Goal: Information Seeking & Learning: Learn about a topic

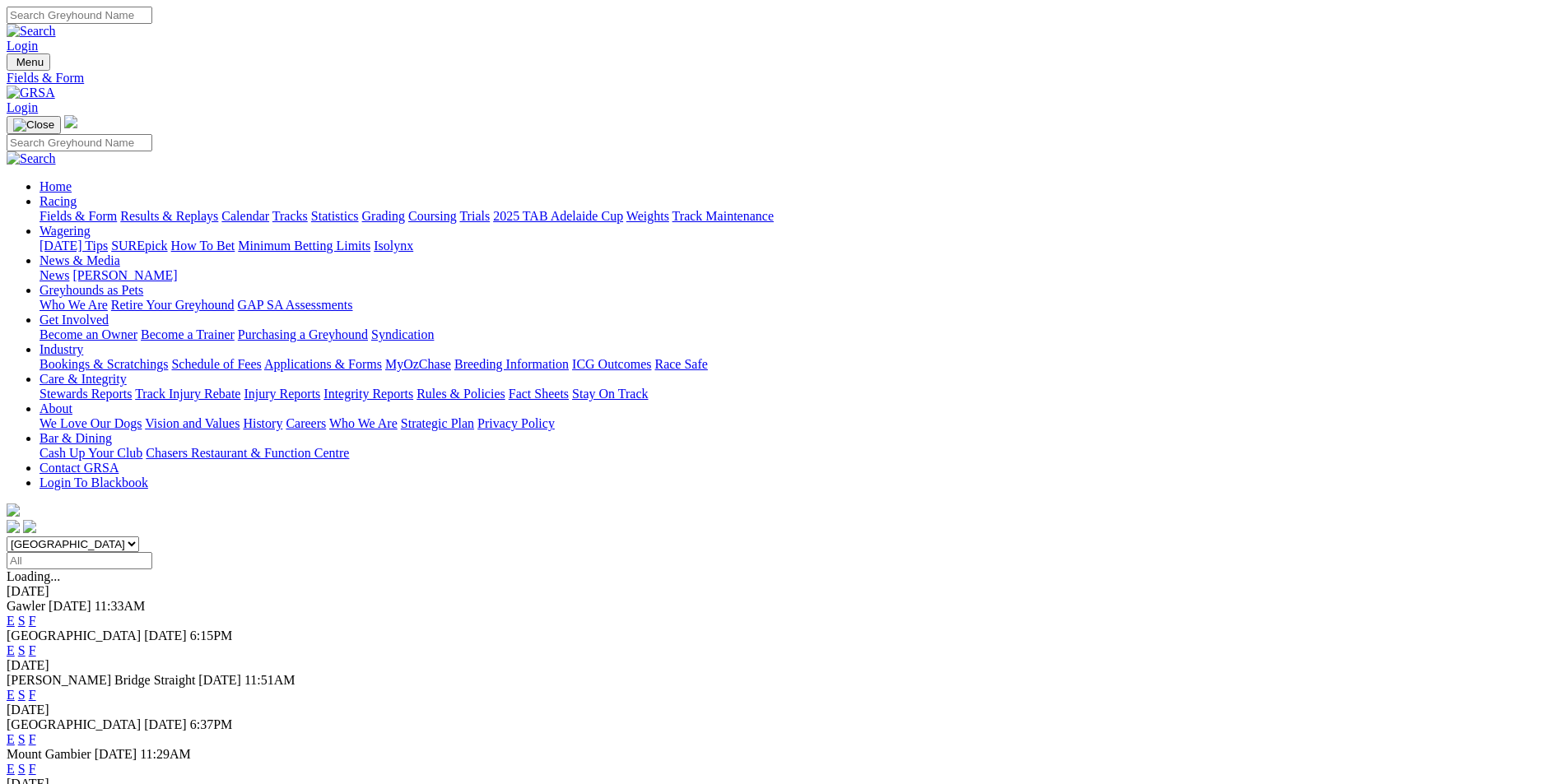
click at [37, 614] on link "F" at bounding box center [32, 621] width 7 height 14
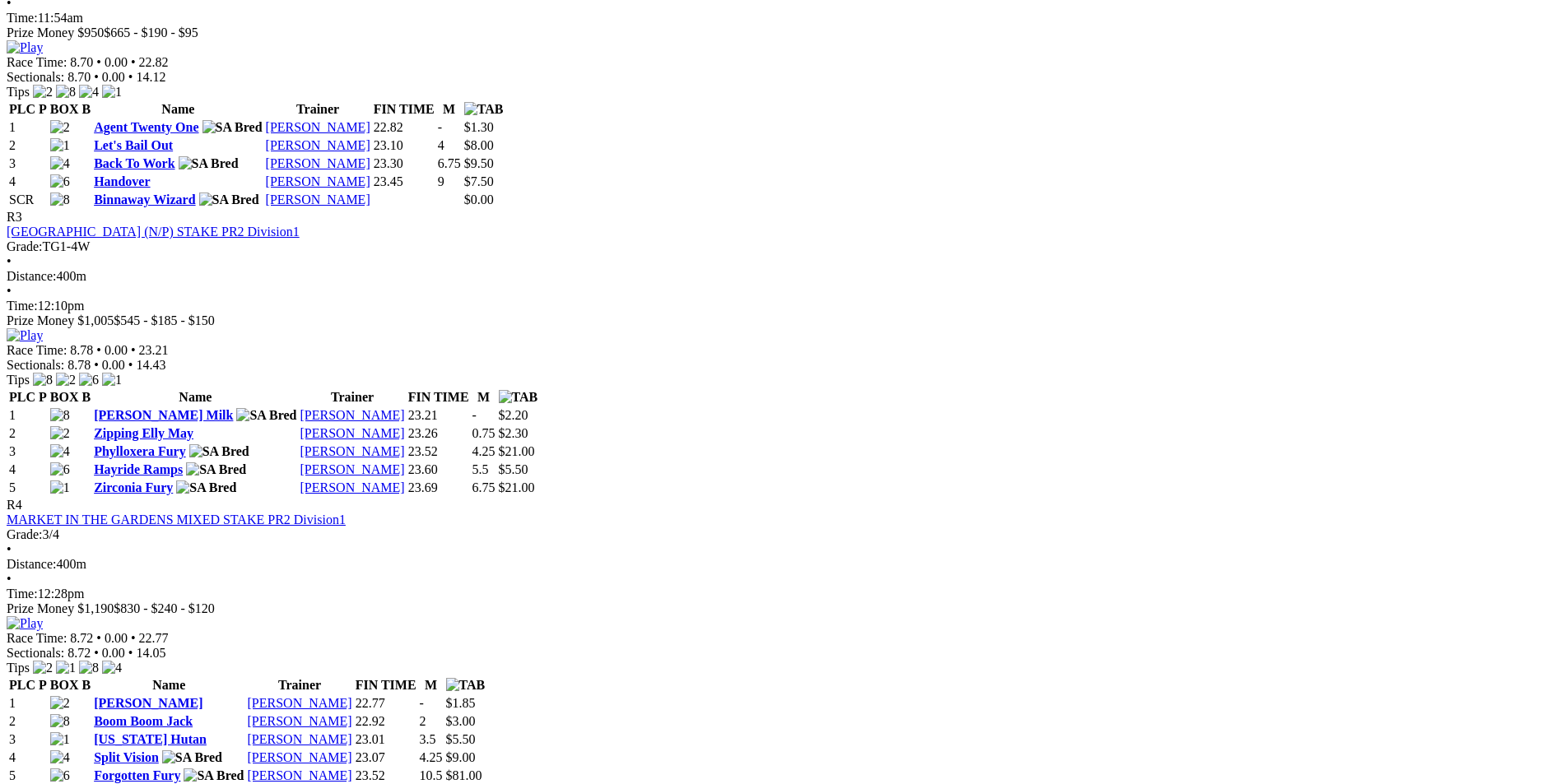
scroll to position [967, 0]
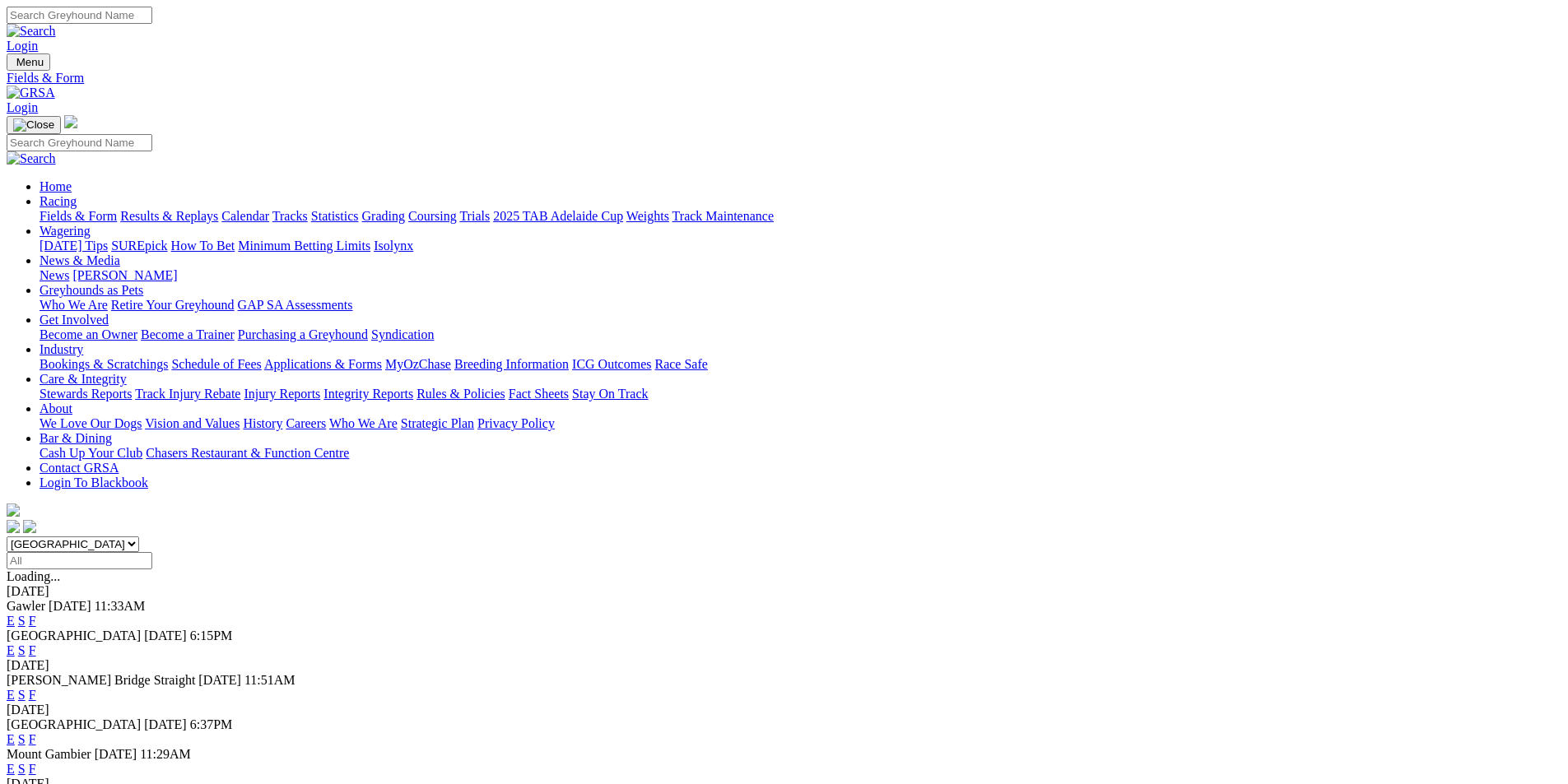
click at [37, 688] on link "F" at bounding box center [32, 695] width 7 height 14
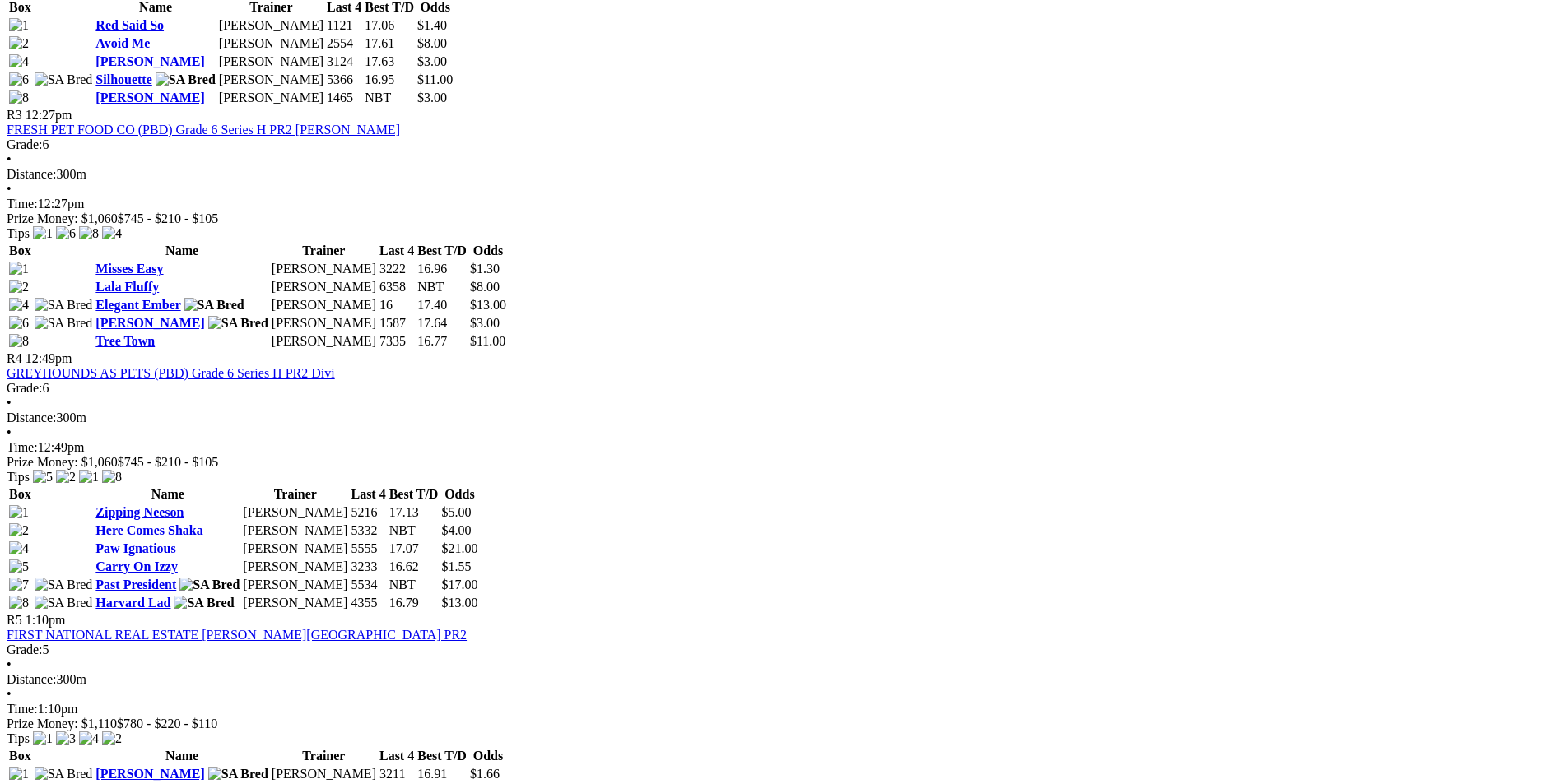
scroll to position [1214, 0]
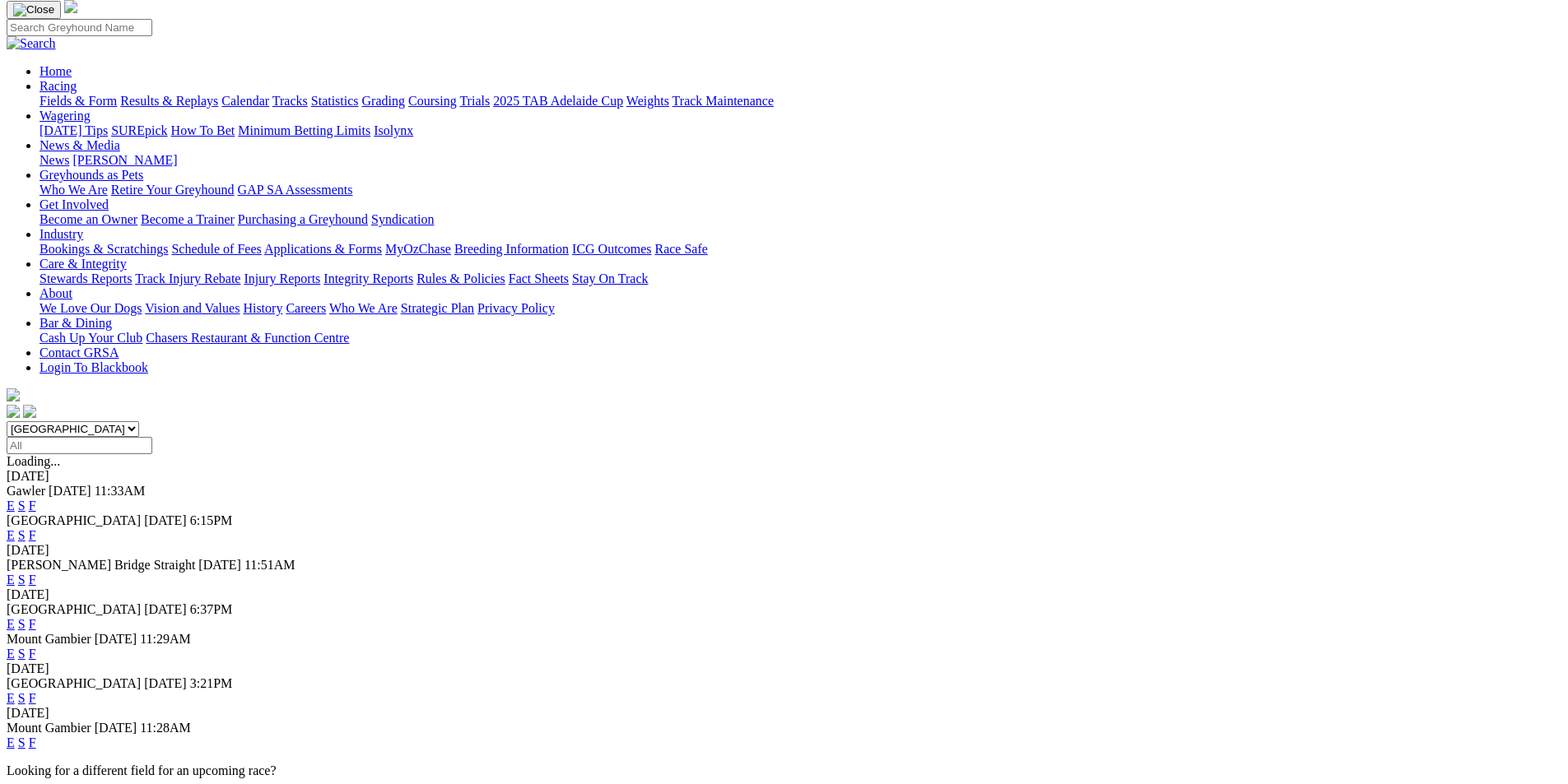
scroll to position [82, 0]
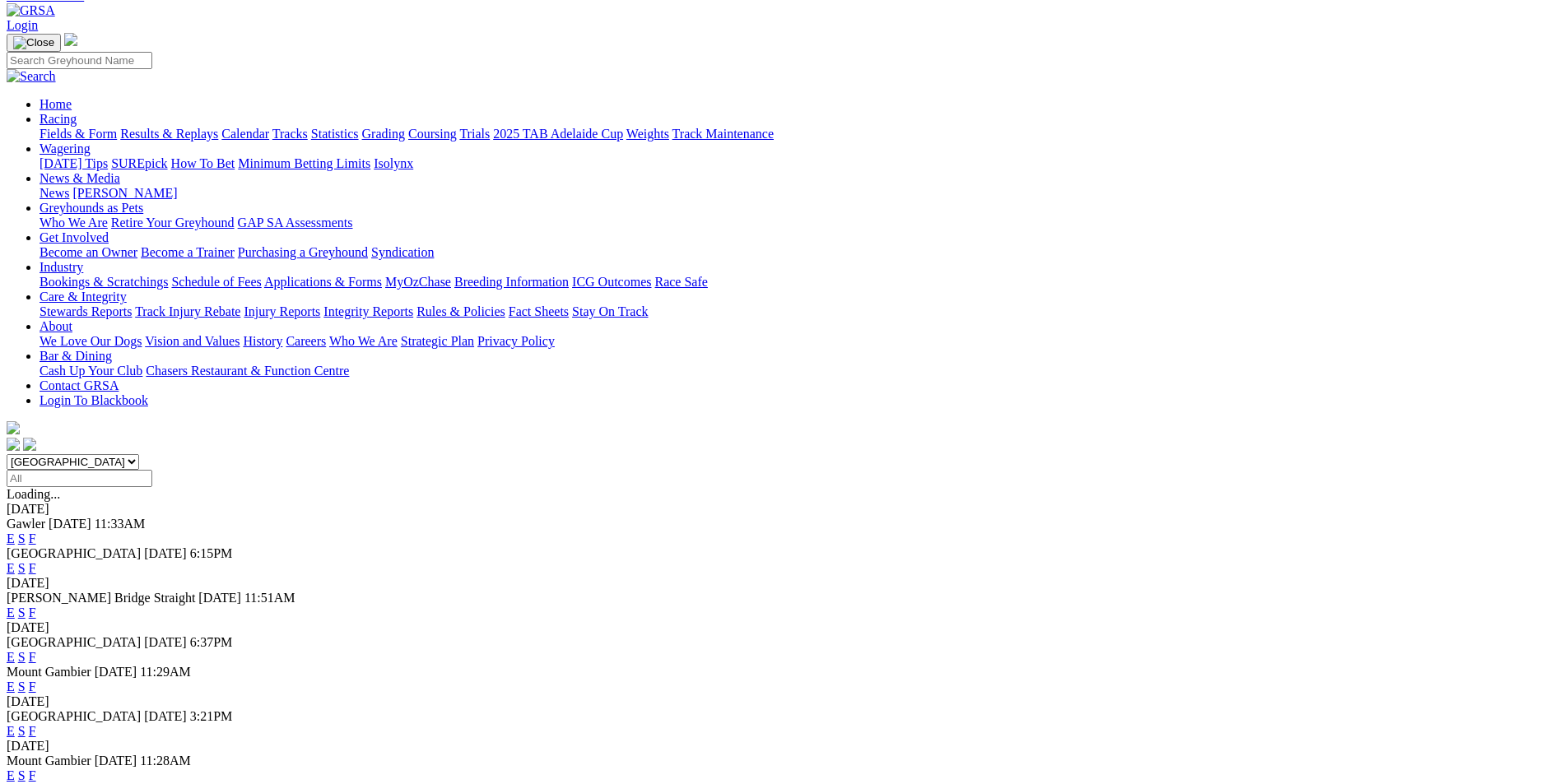
click at [37, 532] on link "F" at bounding box center [32, 539] width 7 height 14
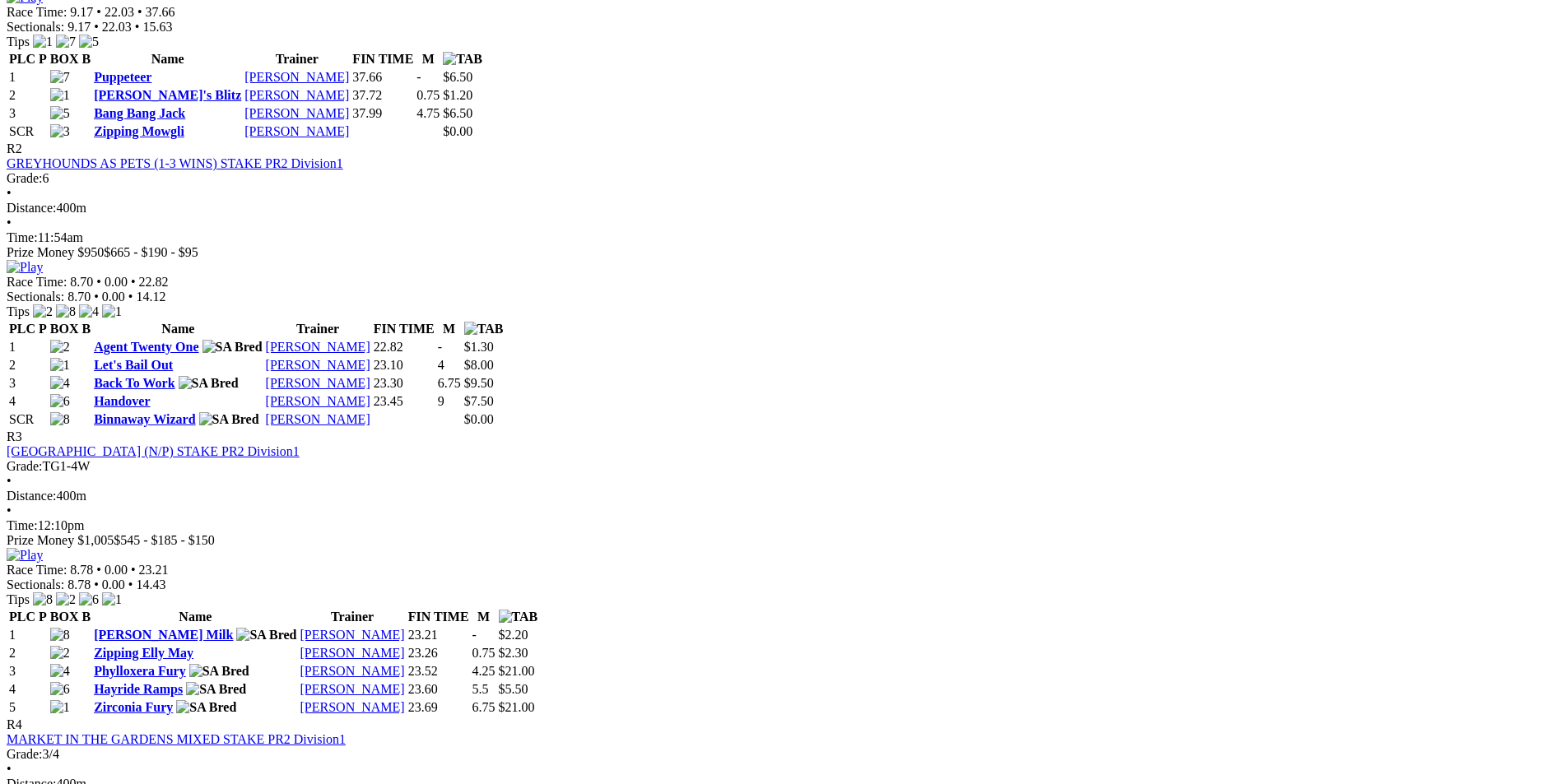
scroll to position [925, 0]
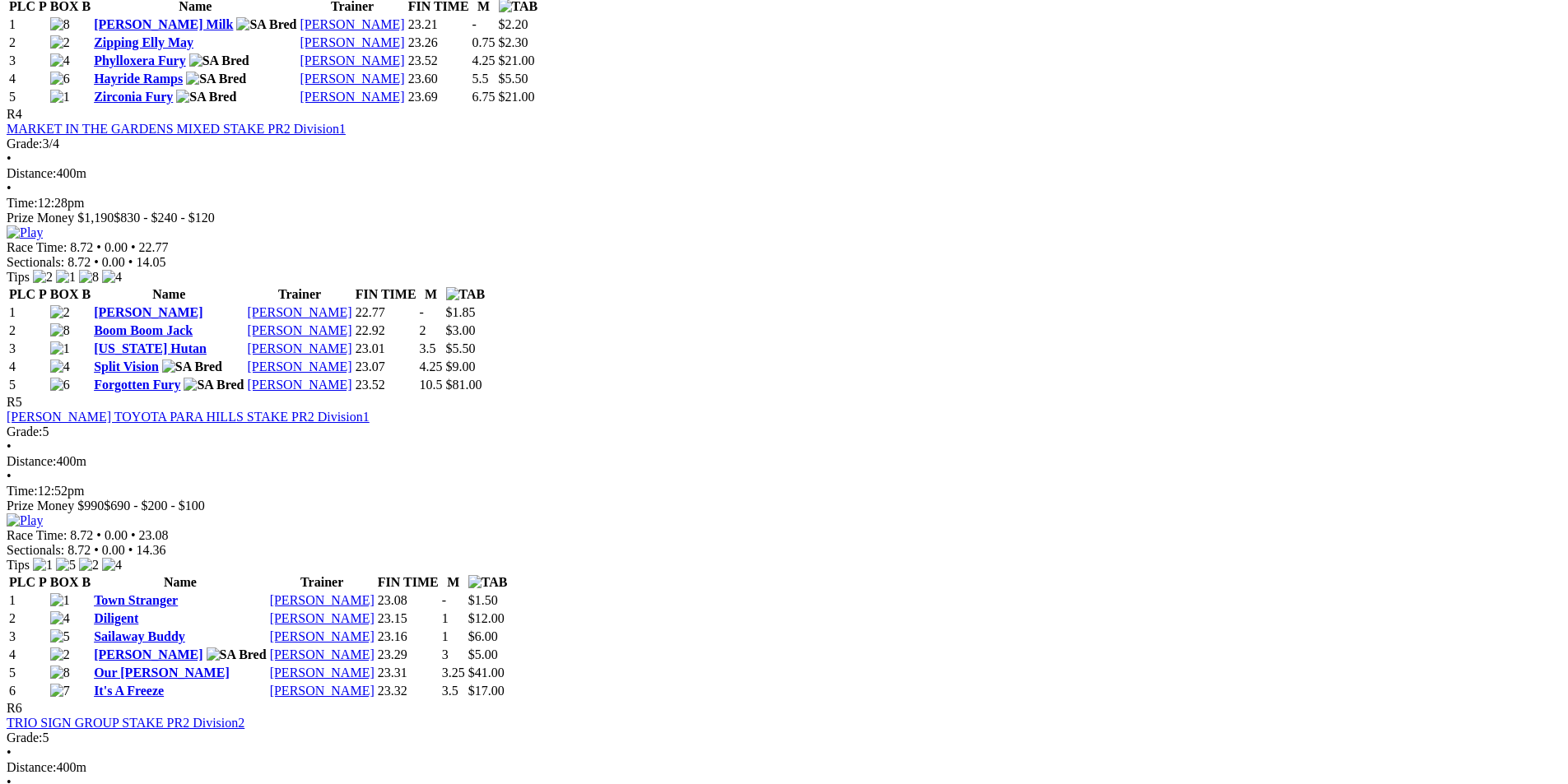
scroll to position [1523, 0]
